Goal: Task Accomplishment & Management: Manage account settings

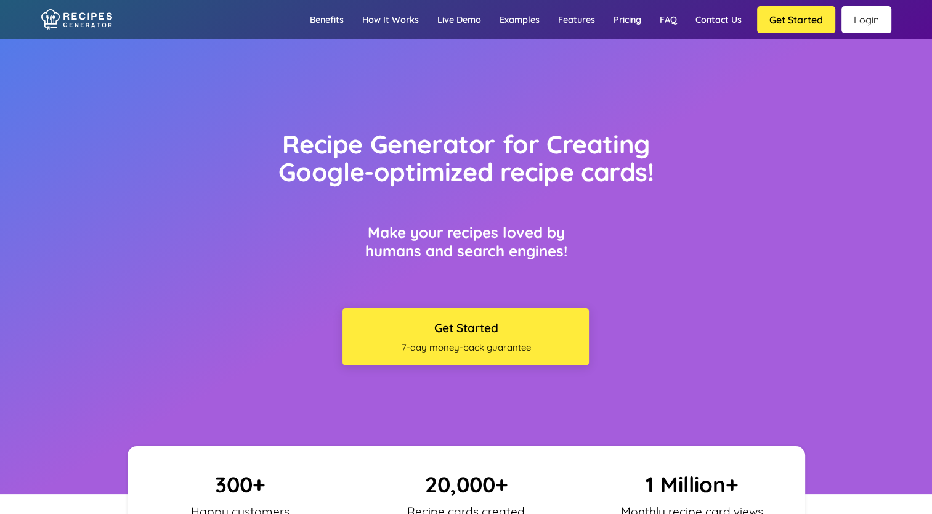
click at [867, 18] on link "Login" at bounding box center [866, 19] width 50 height 27
click at [862, 23] on link "Login" at bounding box center [866, 19] width 50 height 27
